Goal: Task Accomplishment & Management: Manage account settings

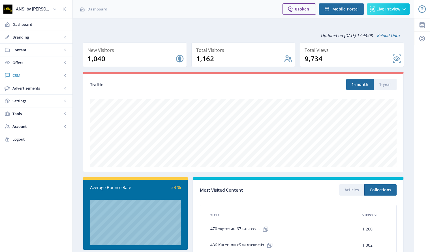
click at [16, 74] on span "CRM" at bounding box center [37, 75] width 50 height 6
click at [28, 89] on span "Readers" at bounding box center [42, 88] width 49 height 6
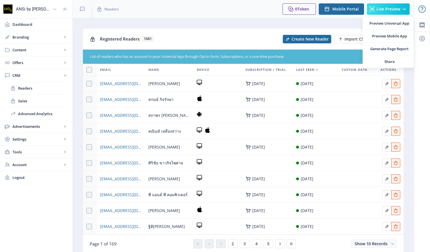
click at [215, 8] on div at bounding box center [226, 9] width 103 height 18
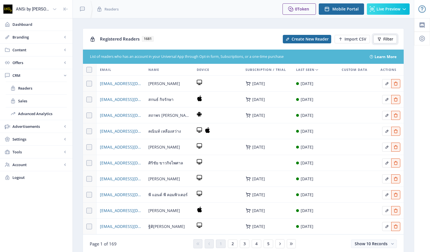
click at [386, 39] on span "Filter" at bounding box center [388, 39] width 10 height 5
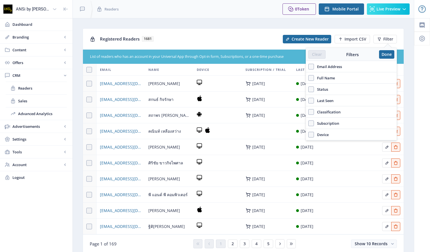
click at [329, 67] on span "Email Address" at bounding box center [328, 66] width 28 height 7
click at [308, 66] on input "Email Address" at bounding box center [308, 66] width 0 height 0
checkbox input "true"
click at [323, 91] on span "Full Name" at bounding box center [324, 91] width 21 height 7
click at [308, 91] on input "Full Name" at bounding box center [308, 91] width 0 height 0
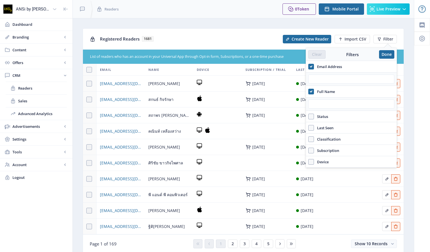
click at [329, 91] on span "Full Name" at bounding box center [324, 91] width 21 height 7
click at [308, 91] on input "Full Name" at bounding box center [308, 91] width 0 height 0
checkbox input "false"
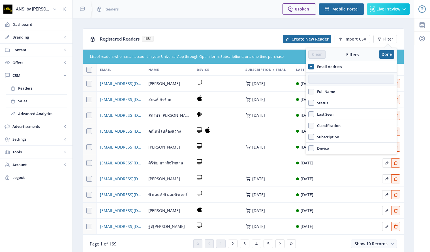
click at [326, 78] on input "text" at bounding box center [351, 78] width 86 height 9
paste input "[EMAIL_ADDRESS][DOMAIN_NAME]"
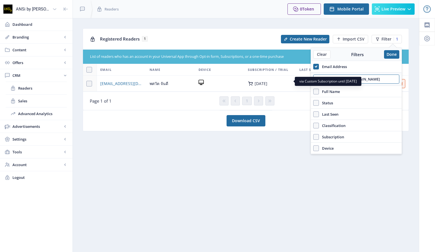
type input "[EMAIL_ADDRESS][DOMAIN_NAME]"
click at [286, 84] on div "[DATE]" at bounding box center [270, 84] width 45 height 6
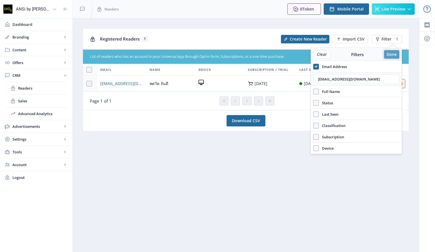
click at [390, 53] on button "Done" at bounding box center [391, 54] width 15 height 8
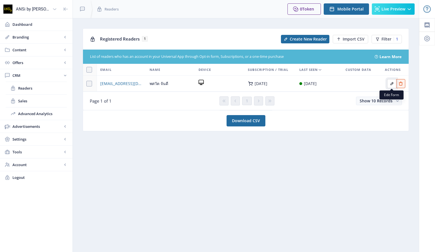
click at [391, 82] on icon "Edit page" at bounding box center [391, 83] width 5 height 5
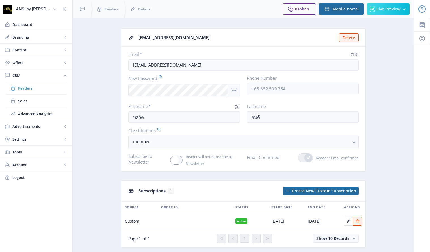
click at [31, 87] on span "Readers" at bounding box center [42, 88] width 49 height 6
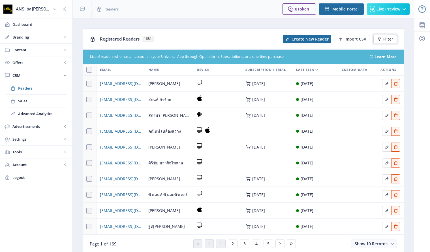
click at [388, 39] on span "Filter" at bounding box center [388, 39] width 10 height 5
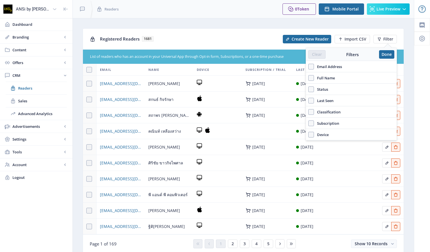
click at [330, 64] on span "Email Address" at bounding box center [328, 66] width 28 height 7
click at [308, 66] on input "Email Address" at bounding box center [308, 66] width 0 height 0
checkbox input "true"
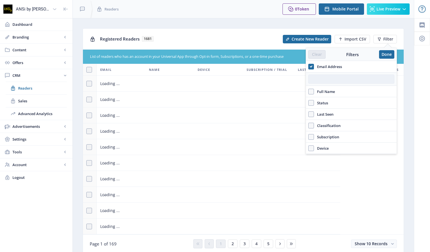
click at [326, 81] on input "text" at bounding box center [351, 78] width 86 height 9
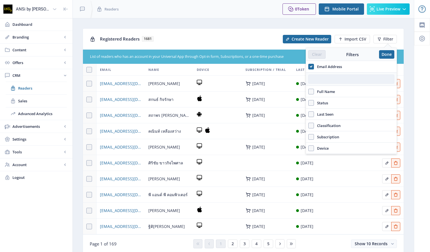
paste input "[EMAIL_ADDRESS][DOMAIN_NAME]"
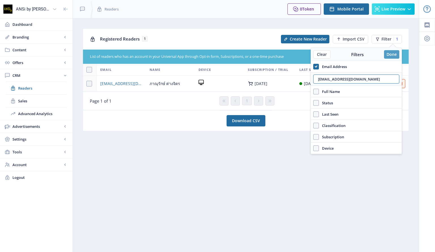
type input "[EMAIL_ADDRESS][DOMAIN_NAME]"
click at [385, 52] on button "Done" at bounding box center [391, 54] width 15 height 8
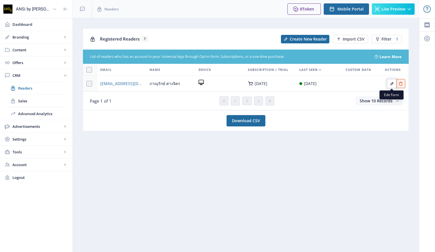
click at [391, 83] on icon "Edit page" at bounding box center [391, 83] width 5 height 5
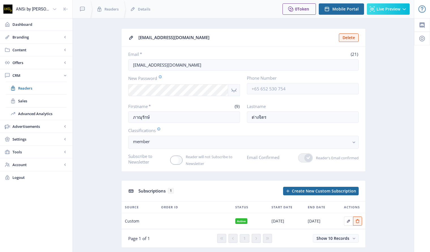
click at [42, 216] on div "Dashboard Branding App Appearance Brand Brief Pages SEO Web Custom Domain Web D…" at bounding box center [36, 142] width 72 height 249
click at [22, 88] on span "Readers" at bounding box center [42, 88] width 49 height 6
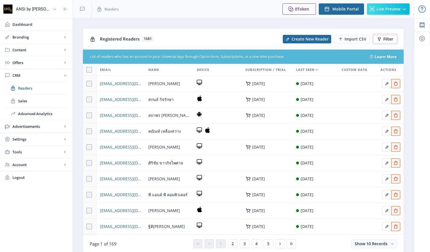
click at [385, 38] on span "Filter" at bounding box center [388, 39] width 10 height 5
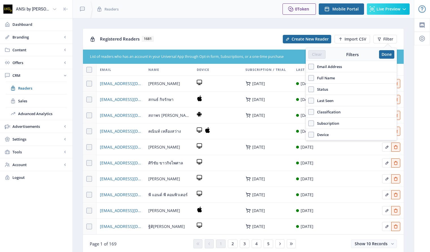
click at [332, 65] on span "Email Address" at bounding box center [328, 66] width 28 height 7
click at [308, 66] on input "Email Address" at bounding box center [308, 66] width 0 height 0
checkbox input "true"
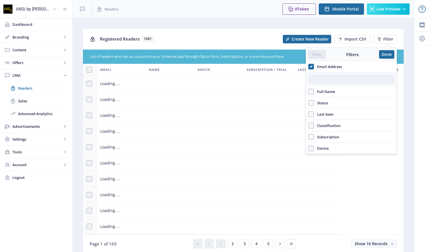
click at [326, 79] on input "text" at bounding box center [351, 78] width 86 height 9
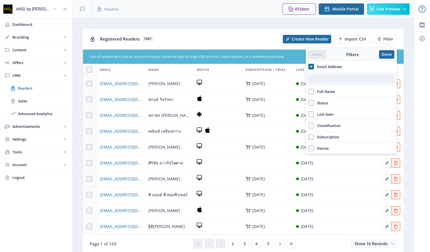
paste input "[EMAIL_ADDRESS][DOMAIN_NAME]"
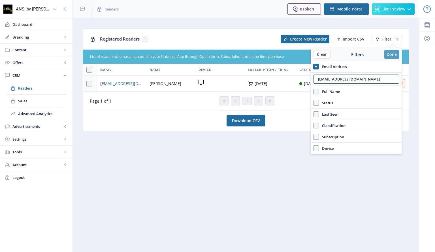
type input "[EMAIL_ADDRESS][DOMAIN_NAME]"
click at [389, 51] on button "Done" at bounding box center [391, 54] width 15 height 8
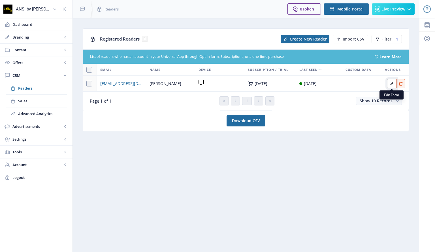
click at [390, 82] on icon "Edit page" at bounding box center [391, 83] width 5 height 5
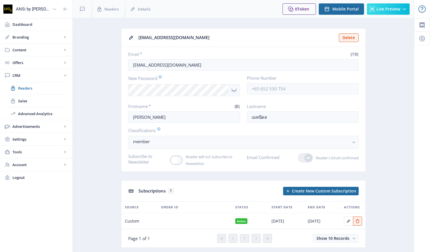
click at [18, 218] on div "Dashboard Branding App Appearance Brand Brief Pages SEO Web Custom Domain Web D…" at bounding box center [36, 142] width 72 height 249
click at [26, 85] on span "Readers" at bounding box center [42, 88] width 49 height 6
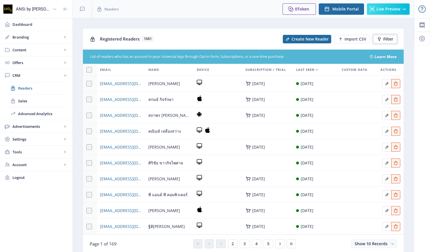
click at [382, 39] on button "Filter" at bounding box center [384, 39] width 23 height 8
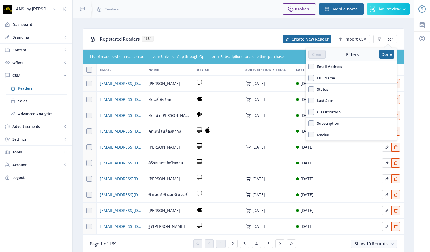
click at [341, 64] on span "Email Address" at bounding box center [328, 66] width 28 height 7
click at [308, 66] on input "Email Address" at bounding box center [308, 66] width 0 height 0
checkbox input "true"
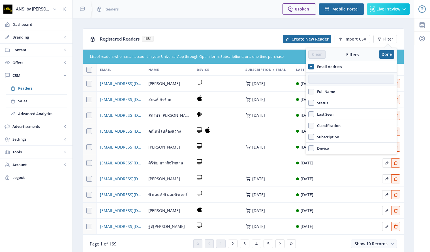
click at [332, 79] on input "text" at bounding box center [351, 78] width 86 height 9
paste input "[EMAIL_ADDRESS][DOMAIN_NAME]"
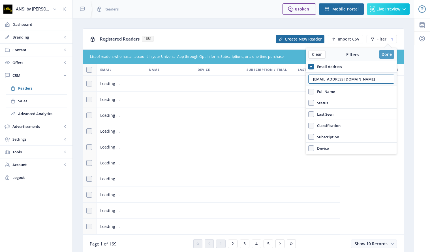
type input "[EMAIL_ADDRESS][DOMAIN_NAME]"
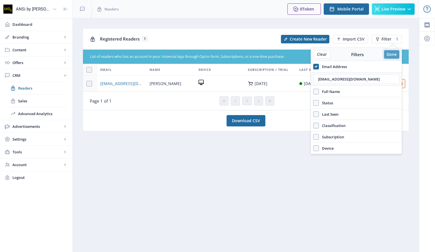
click at [385, 53] on button "Done" at bounding box center [391, 54] width 15 height 8
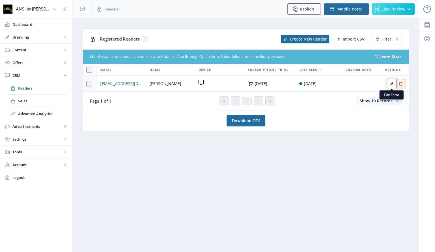
click at [391, 83] on icon "Edit page" at bounding box center [391, 83] width 5 height 5
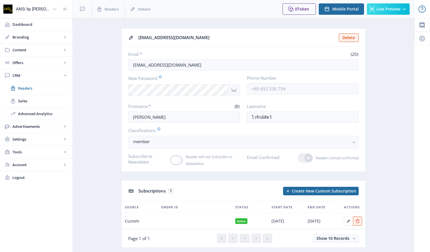
click at [35, 207] on div "Dashboard Branding App Appearance Brand Brief Pages SEO Web Custom Domain Web D…" at bounding box center [36, 142] width 72 height 249
click at [22, 86] on span "Readers" at bounding box center [42, 88] width 49 height 6
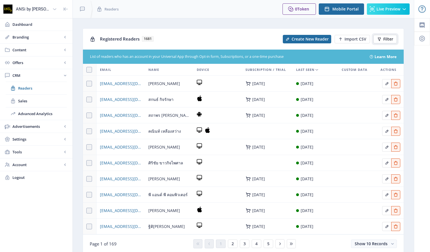
click at [384, 37] on span "Filter" at bounding box center [388, 39] width 10 height 5
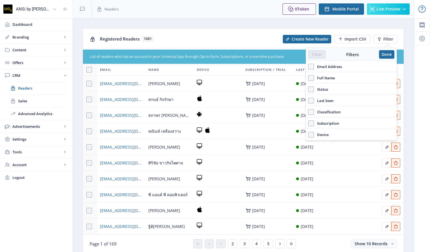
click at [336, 66] on span "Email Address" at bounding box center [328, 66] width 28 height 7
click at [308, 66] on input "Email Address" at bounding box center [308, 66] width 0 height 0
checkbox input "true"
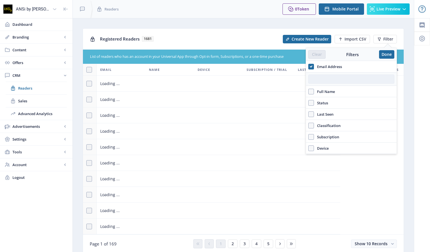
click at [318, 78] on input "text" at bounding box center [351, 78] width 86 height 9
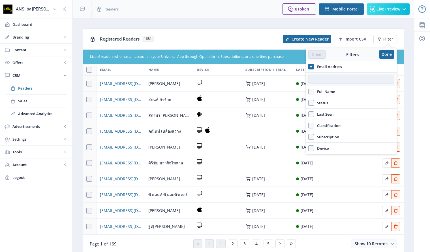
paste input "[EMAIL_ADDRESS][DOMAIN_NAME]"
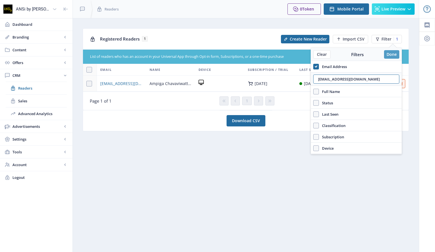
type input "[EMAIL_ADDRESS][DOMAIN_NAME]"
click at [384, 53] on button "Done" at bounding box center [391, 54] width 15 height 8
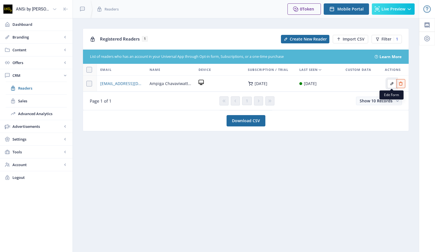
click at [391, 82] on icon "Edit page" at bounding box center [391, 83] width 5 height 5
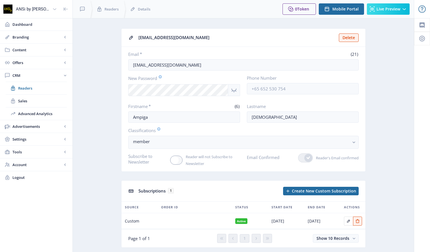
click at [31, 204] on div "Dashboard Branding App Appearance Brand Brief Pages SEO Web Custom Domain Web D…" at bounding box center [36, 142] width 72 height 249
click at [21, 87] on span "Readers" at bounding box center [42, 88] width 49 height 6
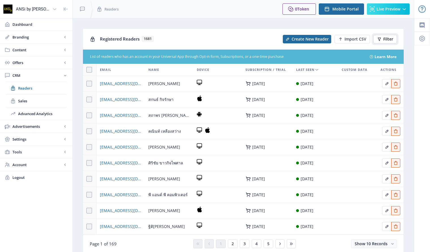
click at [383, 38] on button "Filter" at bounding box center [384, 39] width 23 height 8
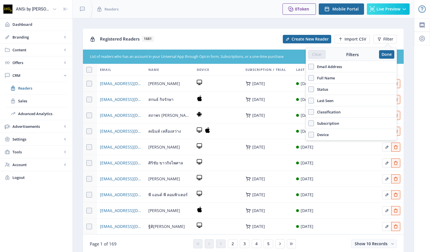
click at [330, 65] on span "Email Address" at bounding box center [328, 66] width 28 height 7
click at [308, 66] on input "Email Address" at bounding box center [308, 66] width 0 height 0
checkbox input "true"
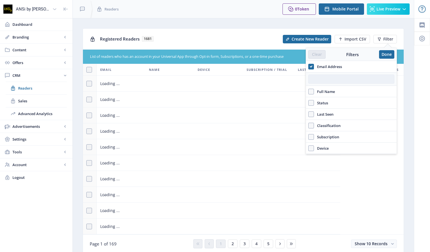
click at [323, 78] on input "text" at bounding box center [351, 78] width 86 height 9
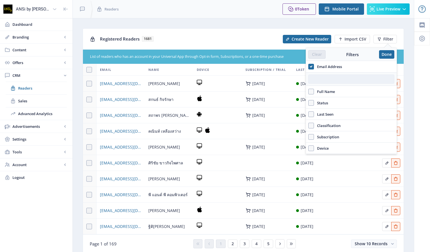
paste input "[EMAIL_ADDRESS][DOMAIN_NAME]"
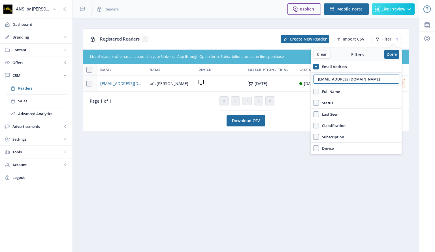
type input "[EMAIL_ADDRESS][DOMAIN_NAME]"
click at [294, 98] on div "Show 10 Records" at bounding box center [337, 100] width 127 height 8
click at [389, 50] on button "Done" at bounding box center [391, 54] width 15 height 8
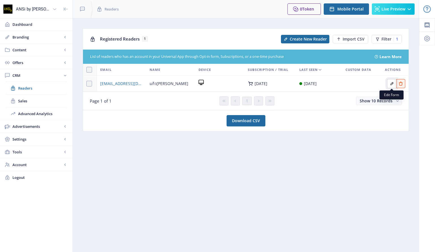
click at [391, 81] on icon "Edit page" at bounding box center [391, 83] width 5 height 5
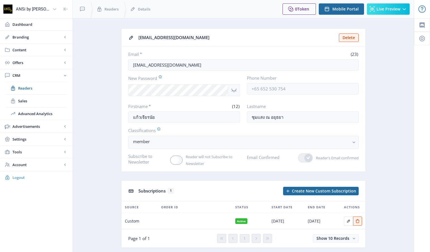
click at [17, 176] on span "Logout" at bounding box center [39, 177] width 55 height 6
